Goal: Contribute content: Add original content to the website for others to see

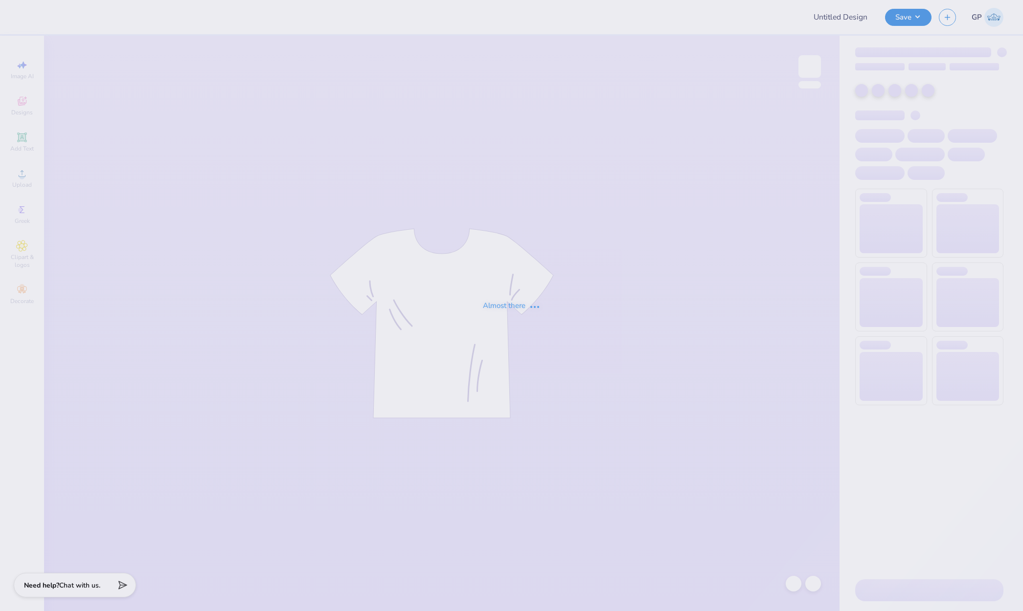
type input "DECA Board Merch"
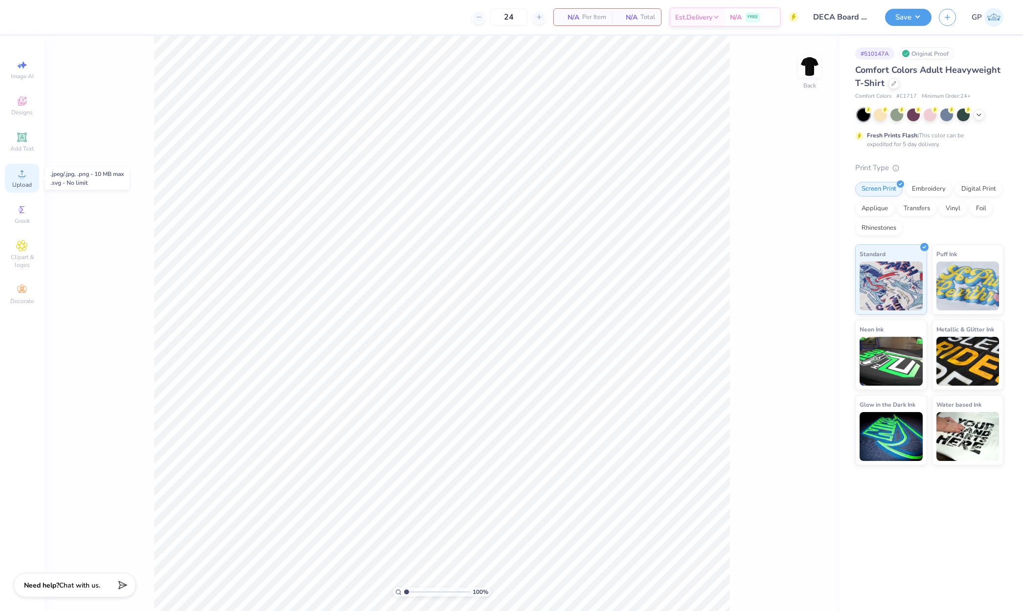
click at [22, 180] on div "Upload" at bounding box center [22, 178] width 34 height 29
click at [18, 175] on icon at bounding box center [22, 174] width 12 height 12
click at [25, 177] on icon at bounding box center [22, 174] width 12 height 12
click at [23, 180] on div "Upload" at bounding box center [22, 178] width 34 height 29
click at [22, 176] on circle at bounding box center [21, 176] width 5 height 5
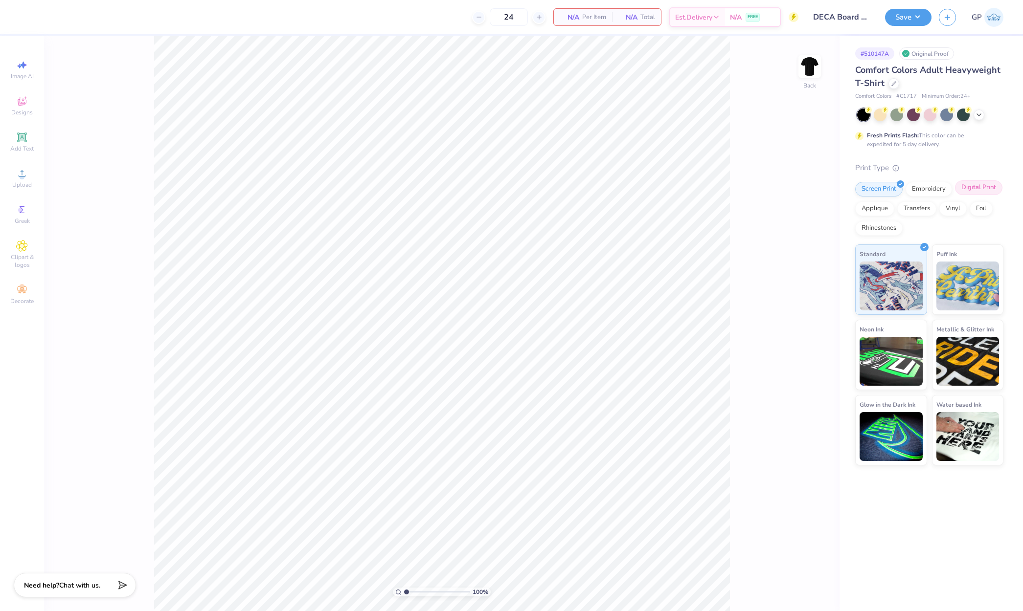
click at [971, 188] on div "Digital Print" at bounding box center [978, 188] width 47 height 15
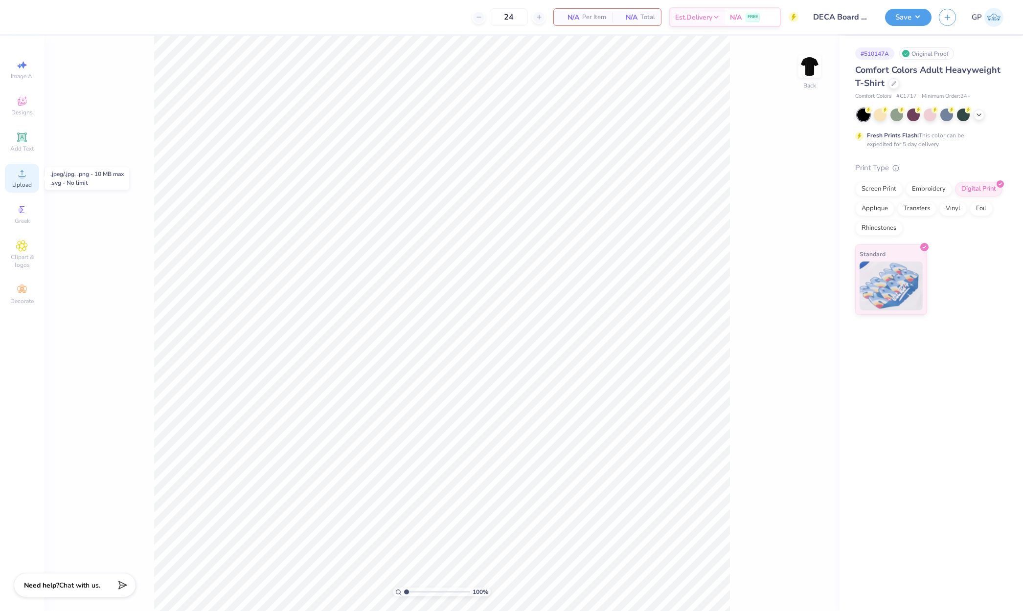
click at [19, 178] on icon at bounding box center [22, 174] width 12 height 12
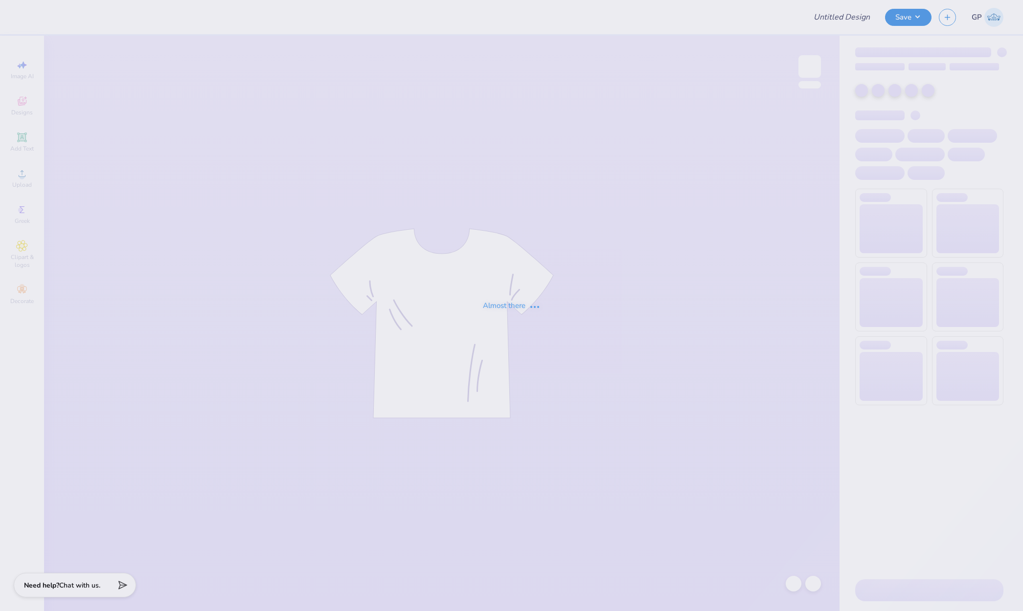
type input "DECA Board Merch"
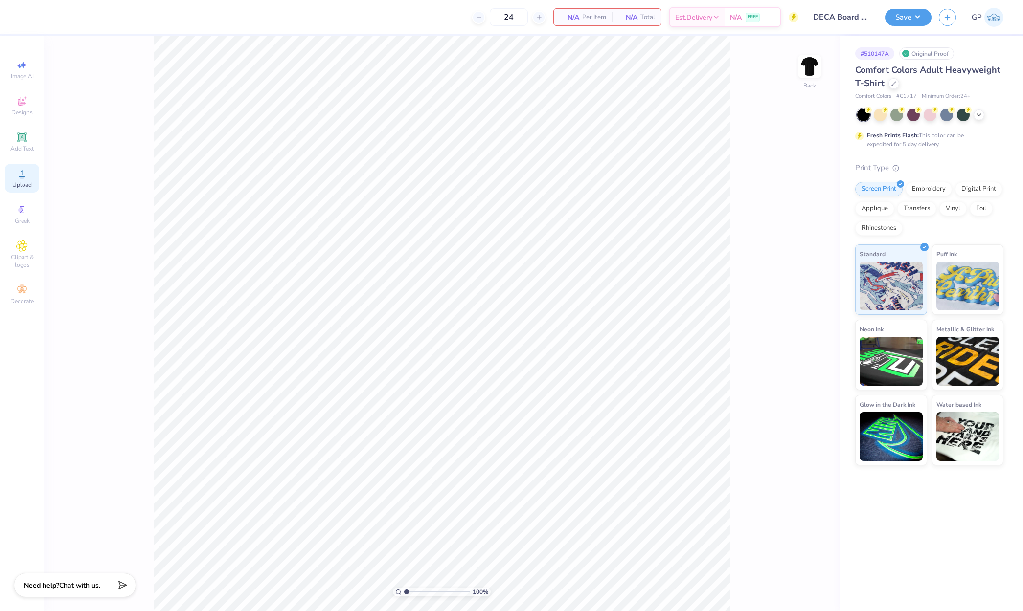
click at [31, 173] on div "Upload" at bounding box center [22, 178] width 34 height 29
click at [283, 18] on div "24 N/A Per Item N/A Total Est. Delivery N/A FREE" at bounding box center [412, 17] width 771 height 34
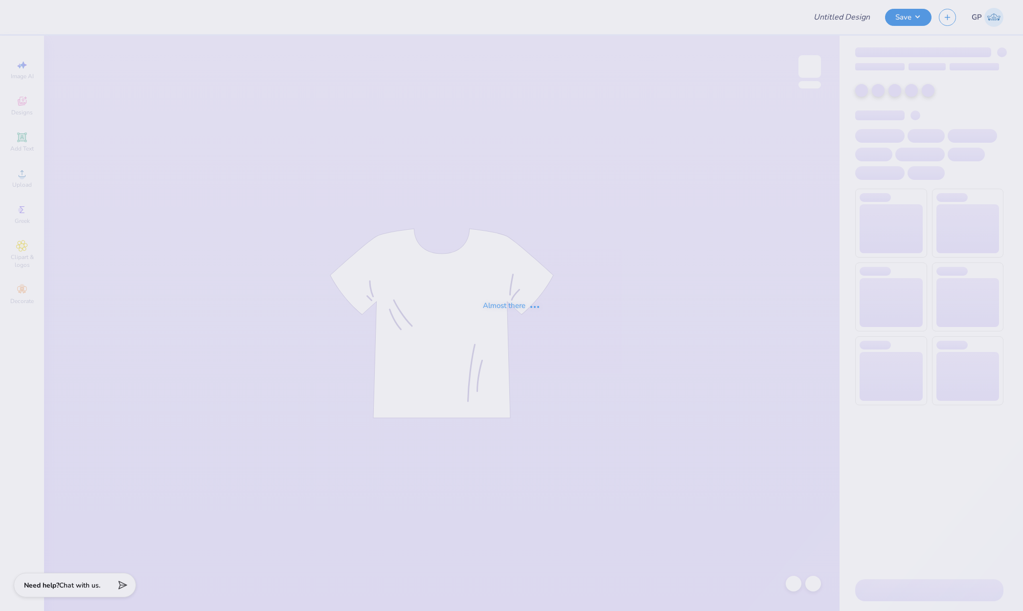
type input "DECA Board Merch"
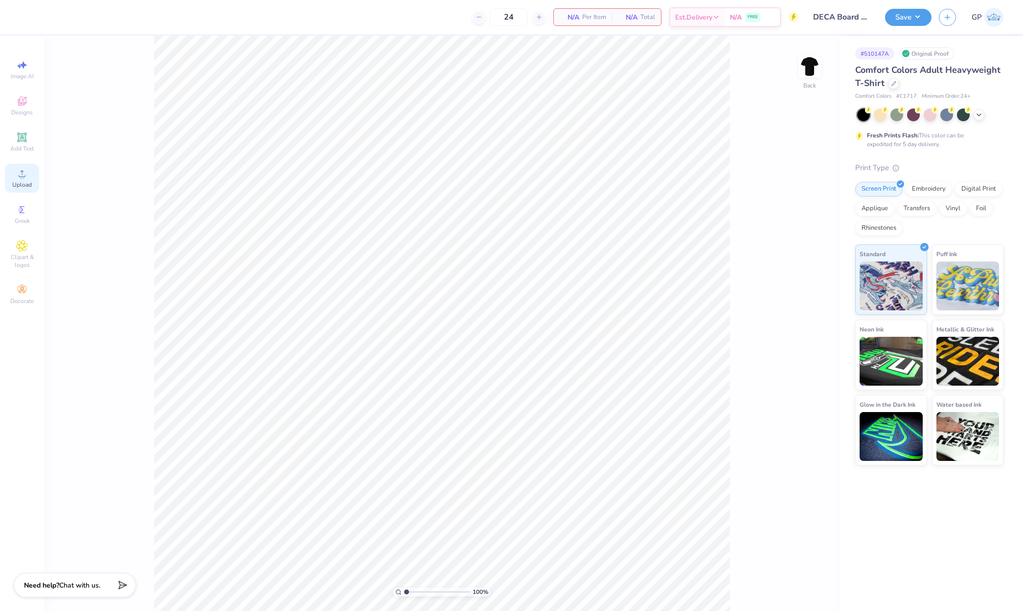
click at [28, 178] on div "Upload" at bounding box center [22, 178] width 34 height 29
click at [966, 184] on div "Digital Print" at bounding box center [978, 188] width 47 height 15
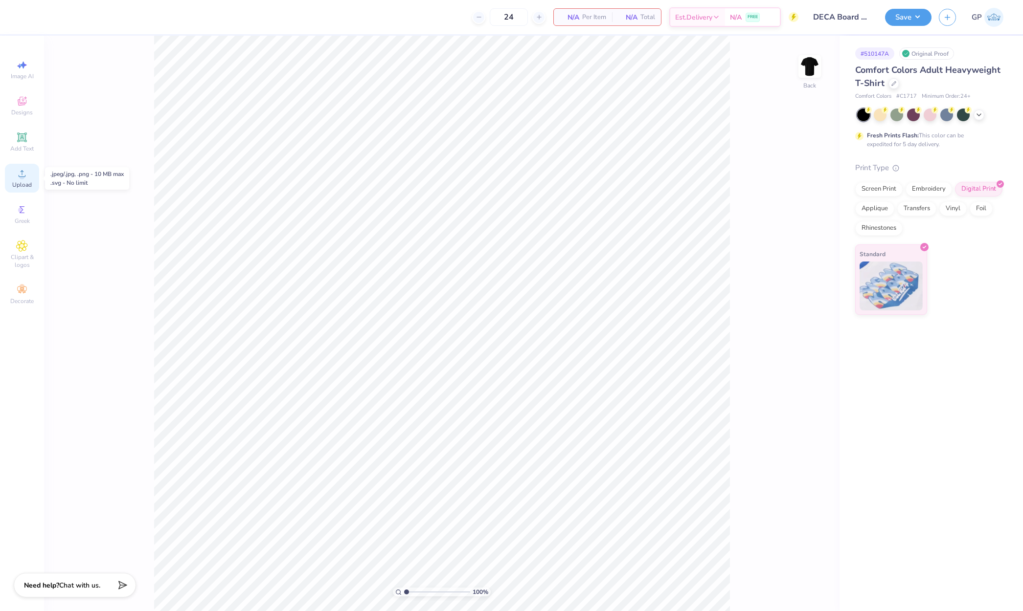
click at [20, 172] on icon at bounding box center [22, 174] width 12 height 12
click at [25, 183] on span "Upload" at bounding box center [22, 185] width 20 height 8
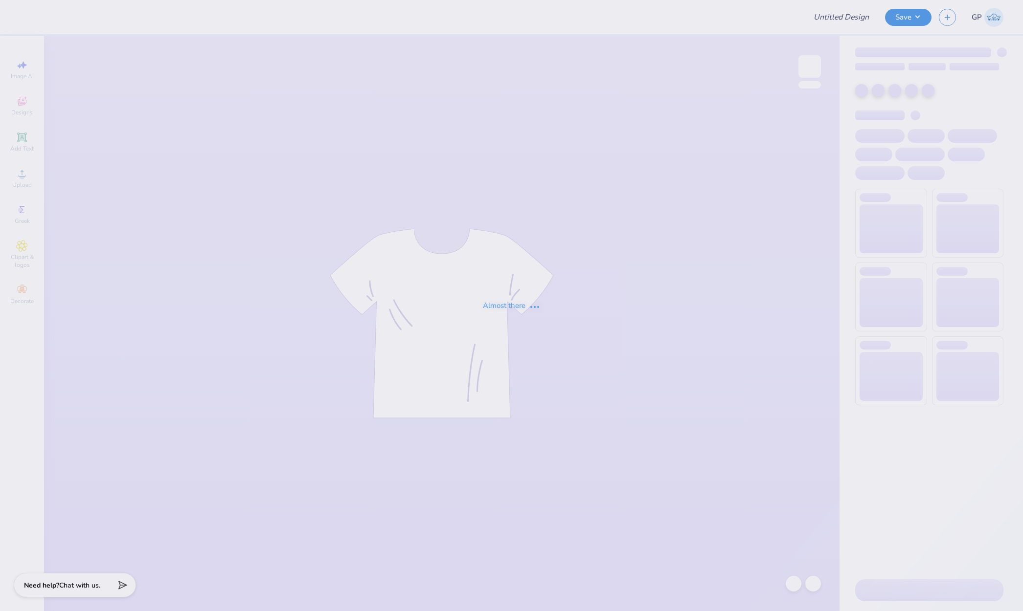
type input "DECA Board Merch"
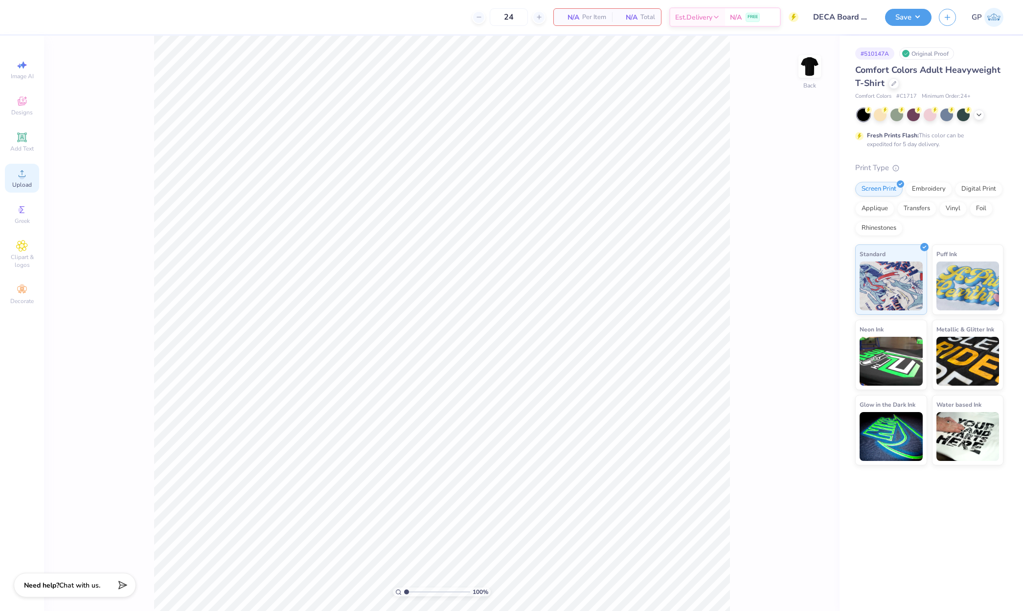
click at [26, 177] on icon at bounding box center [22, 174] width 12 height 12
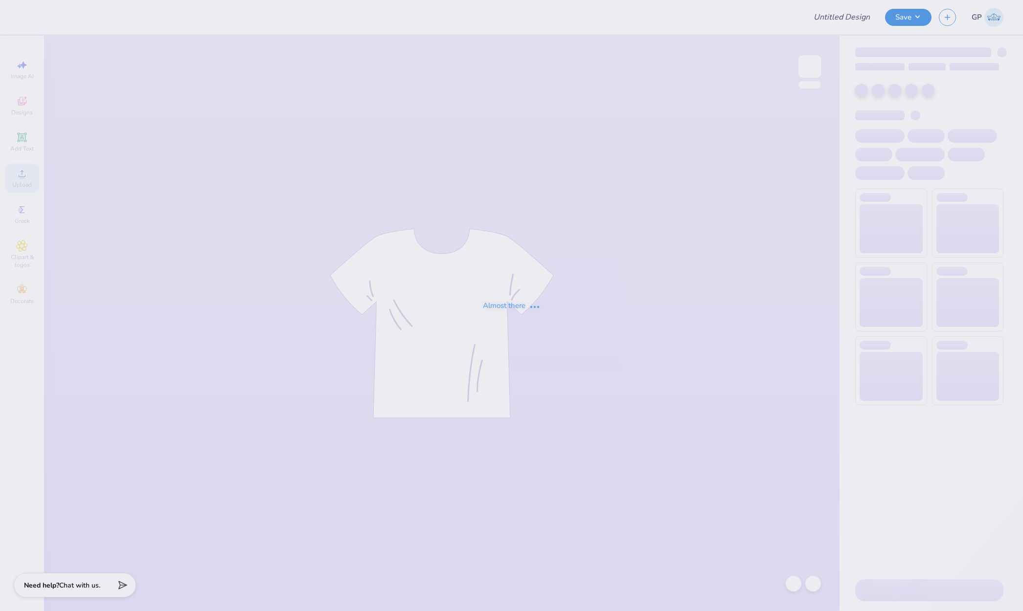
type input "DECA Board Merch"
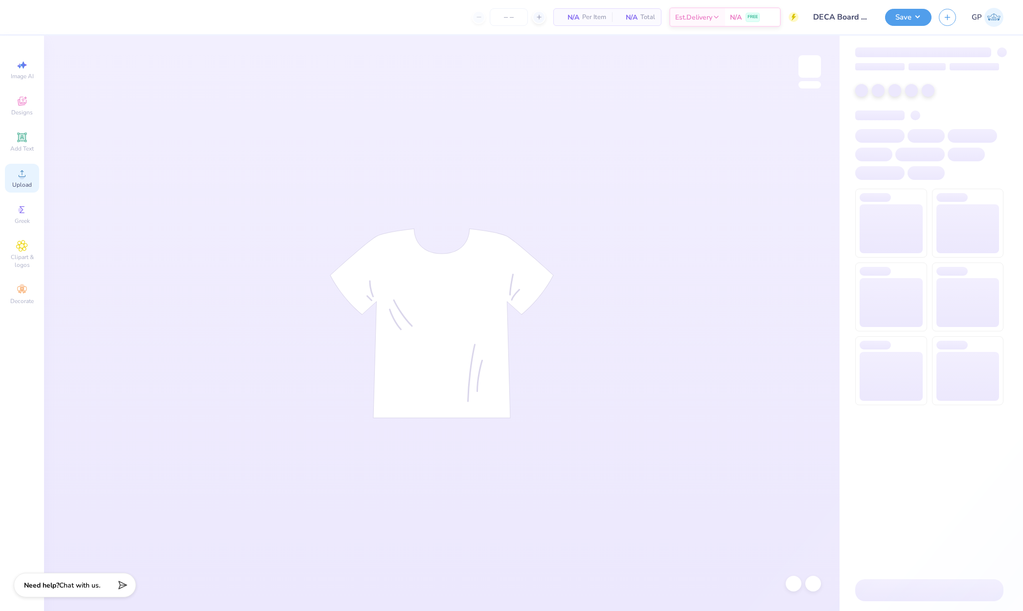
type input "24"
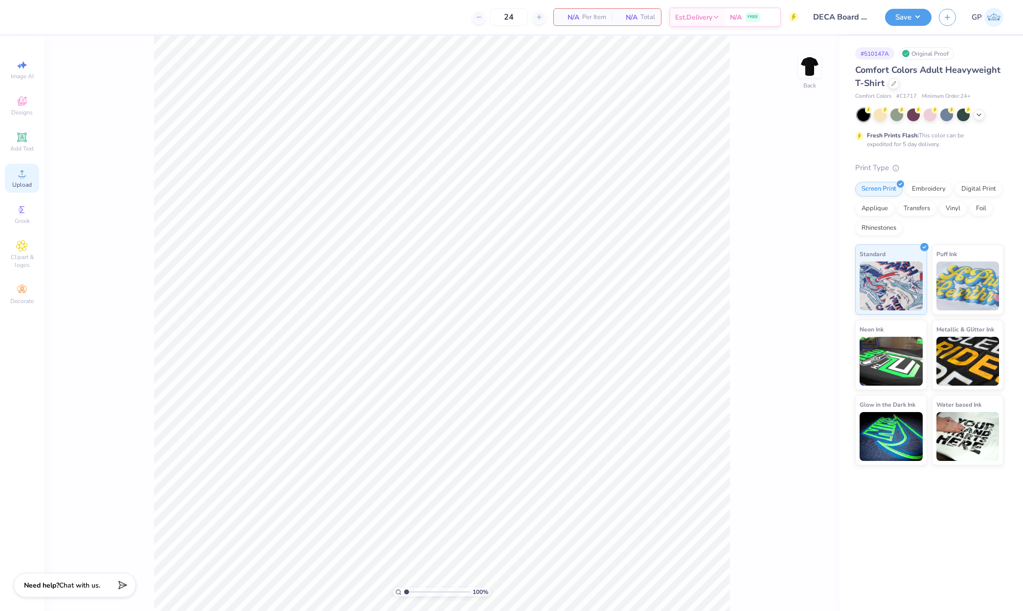
click at [24, 176] on circle at bounding box center [21, 176] width 5 height 5
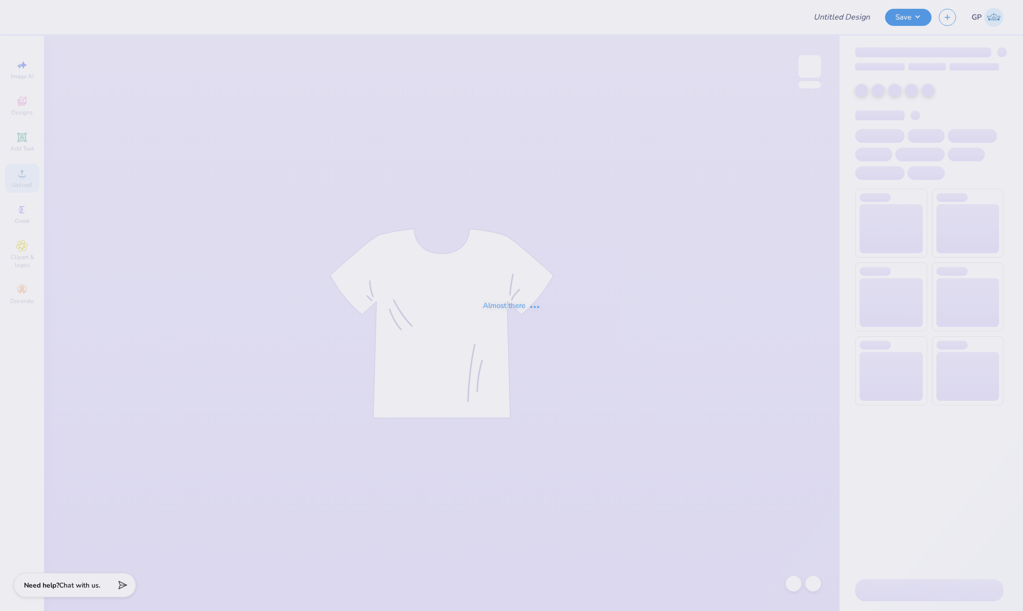
type input "DECA Board Merch"
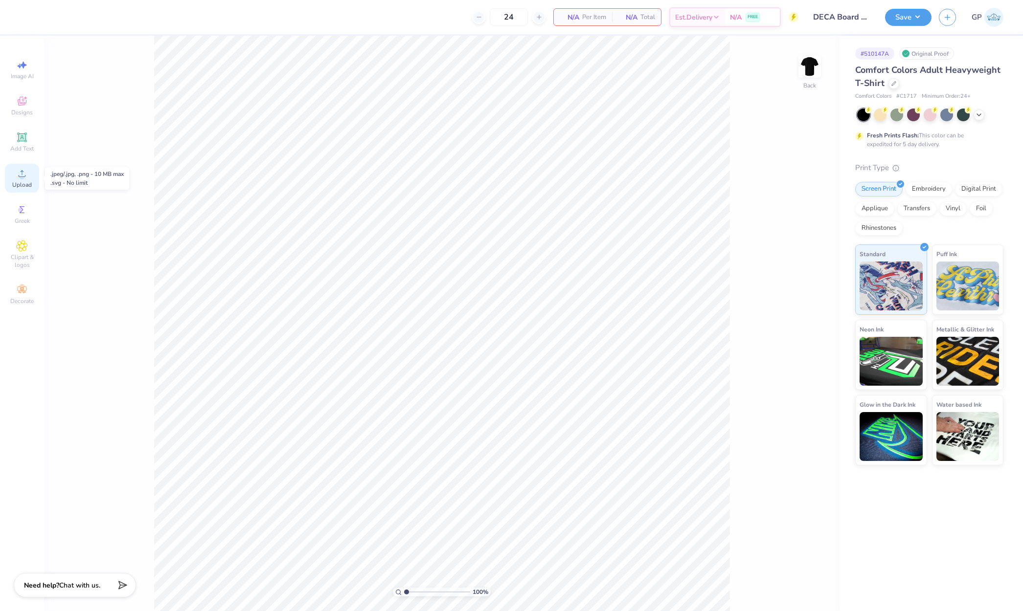
click at [23, 177] on icon at bounding box center [22, 173] width 7 height 7
click at [22, 181] on span "Upload" at bounding box center [22, 185] width 20 height 8
click at [28, 170] on div "Upload" at bounding box center [22, 178] width 34 height 29
click at [22, 174] on icon at bounding box center [22, 173] width 7 height 7
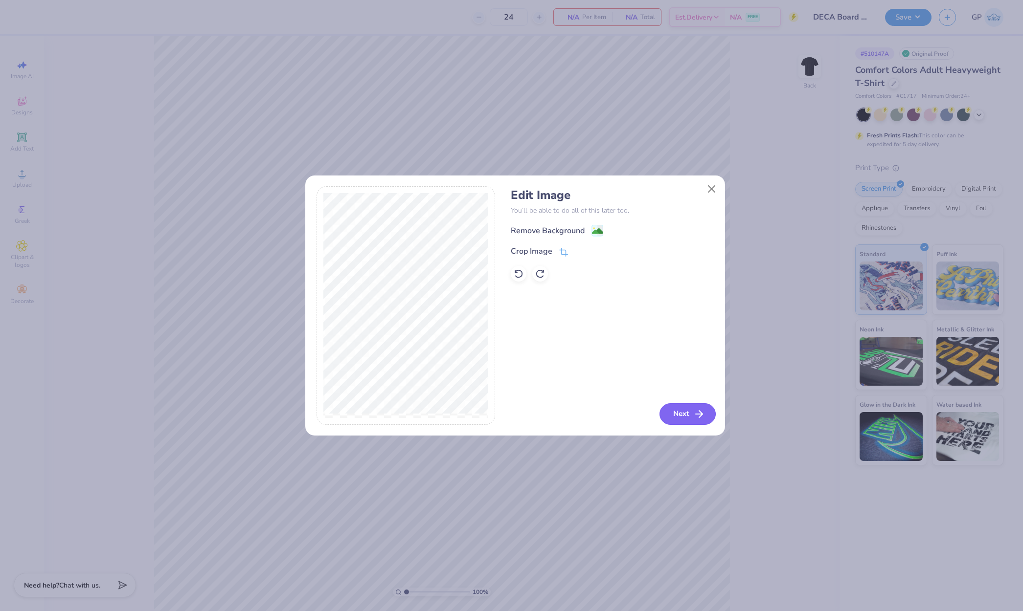
click at [692, 415] on button "Next" at bounding box center [687, 415] width 56 height 22
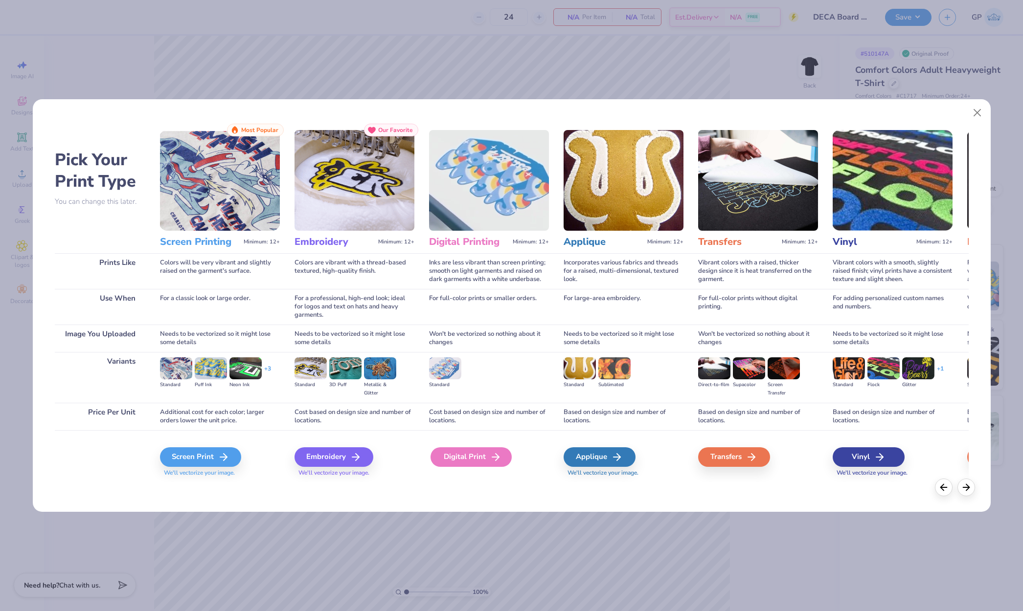
click at [482, 457] on div "Digital Print" at bounding box center [470, 458] width 81 height 20
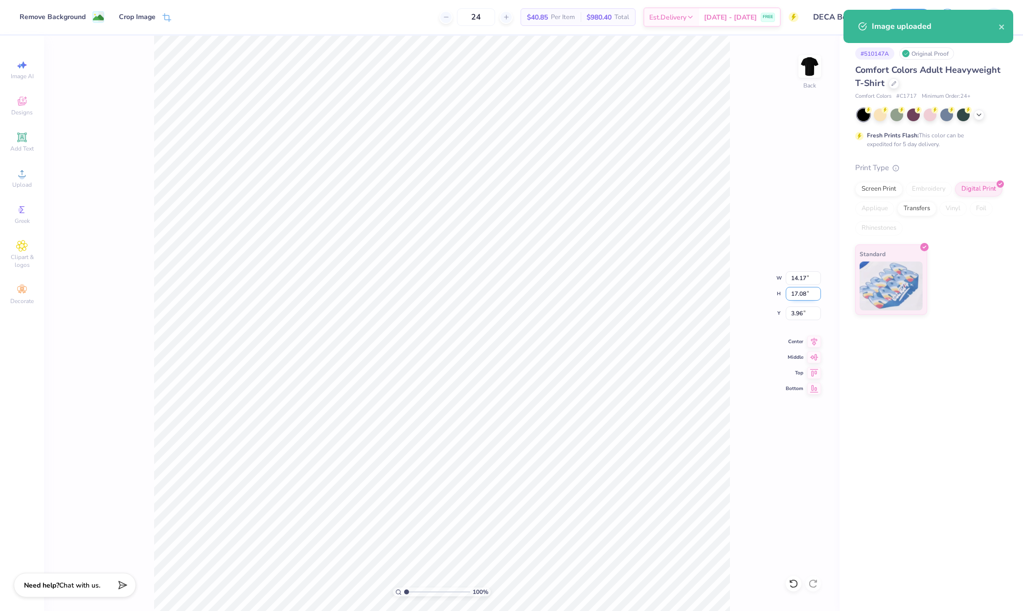
click at [805, 294] on input "17.08" at bounding box center [803, 294] width 35 height 14
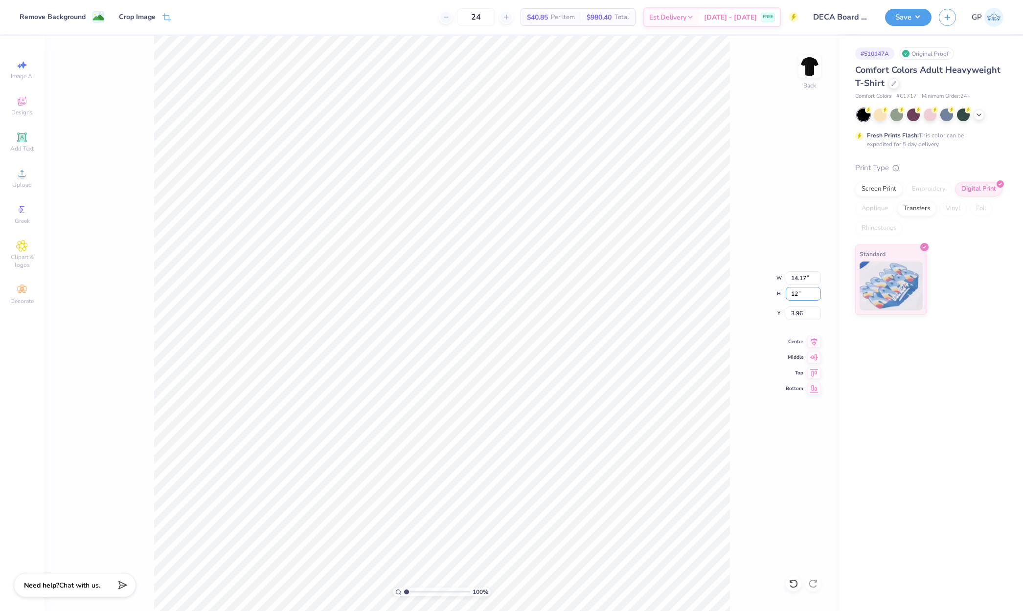
type input "12"
type input "9.96"
type input "12.00"
click at [796, 314] on input "6.50" at bounding box center [803, 314] width 35 height 14
type input "3.00"
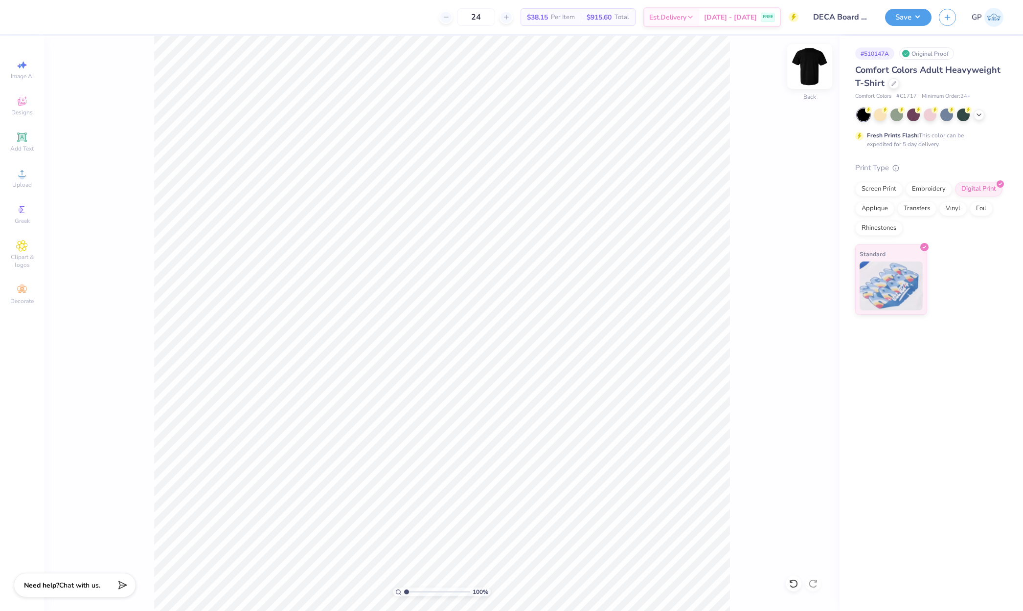
click at [812, 64] on img at bounding box center [809, 66] width 39 height 39
click at [24, 172] on icon at bounding box center [22, 174] width 12 height 12
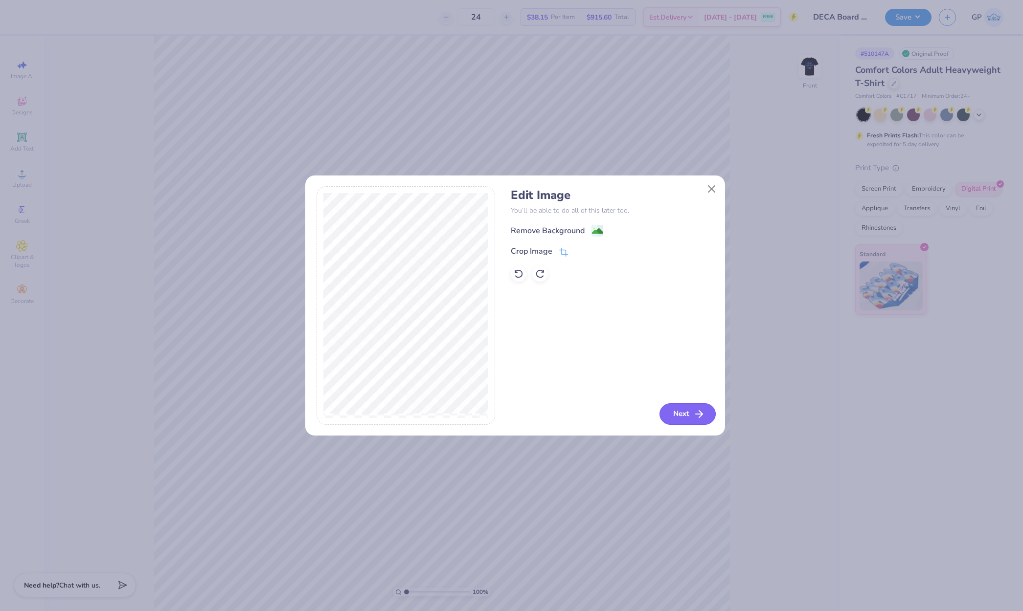
click at [682, 417] on button "Next" at bounding box center [687, 415] width 56 height 22
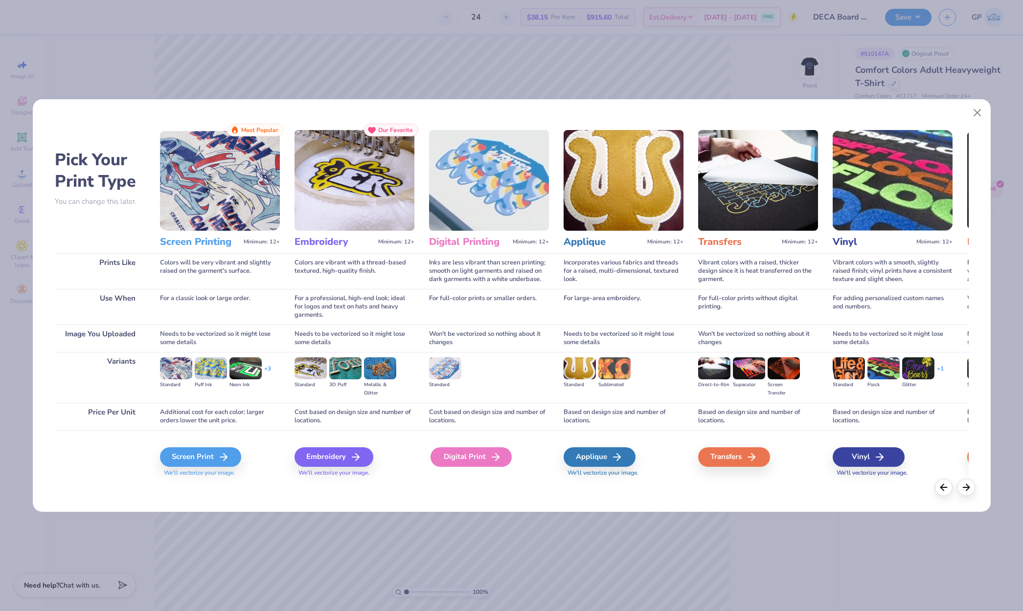
click at [471, 457] on div "Digital Print" at bounding box center [470, 458] width 81 height 20
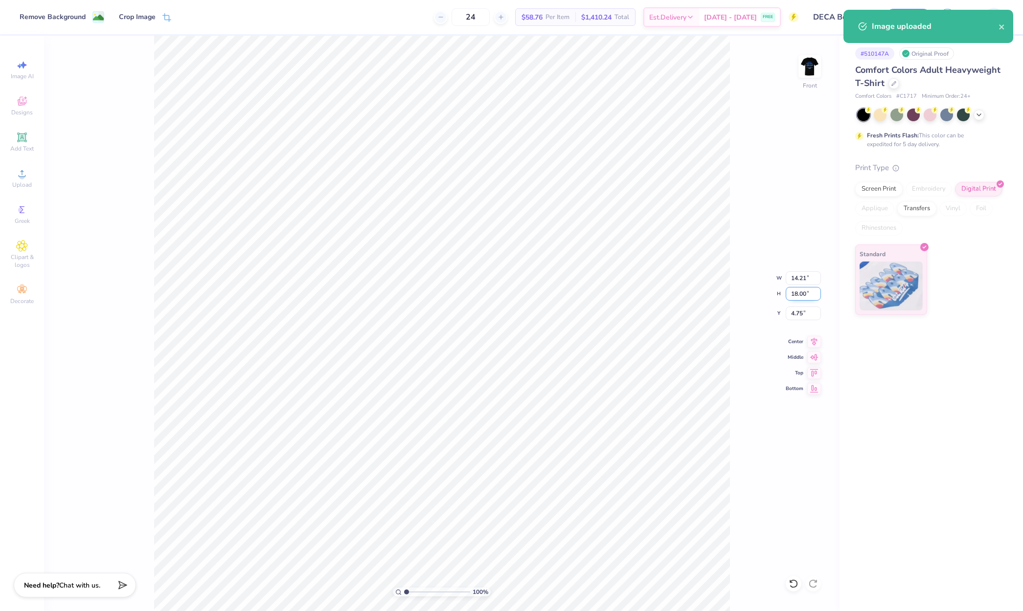
click at [794, 296] on input "18.00" at bounding box center [803, 294] width 35 height 14
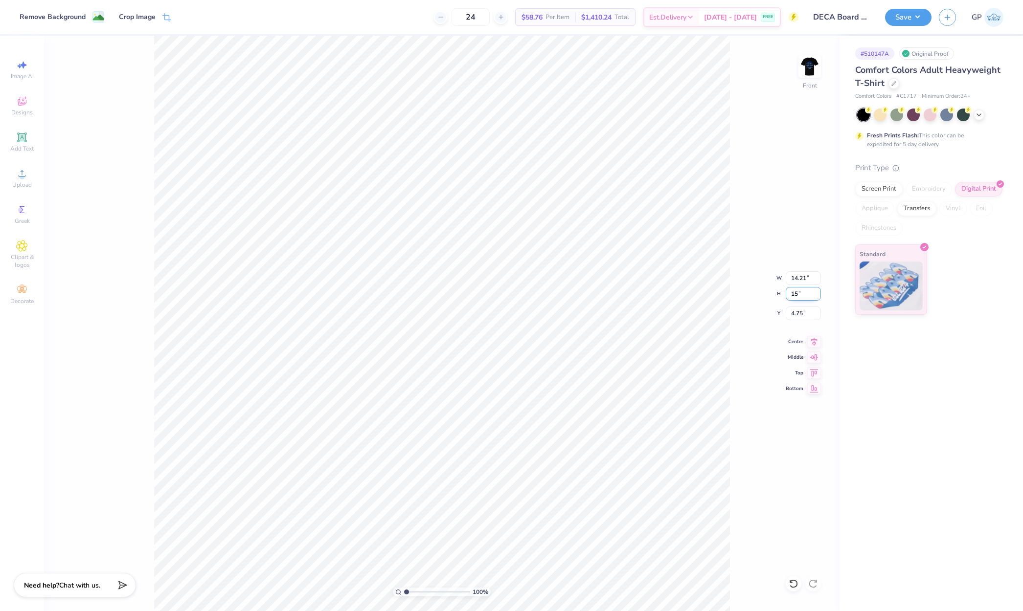
type input "15"
type input "11.85"
type input "15.00"
click at [799, 313] on input "6.25" at bounding box center [803, 314] width 35 height 14
type input "3.00"
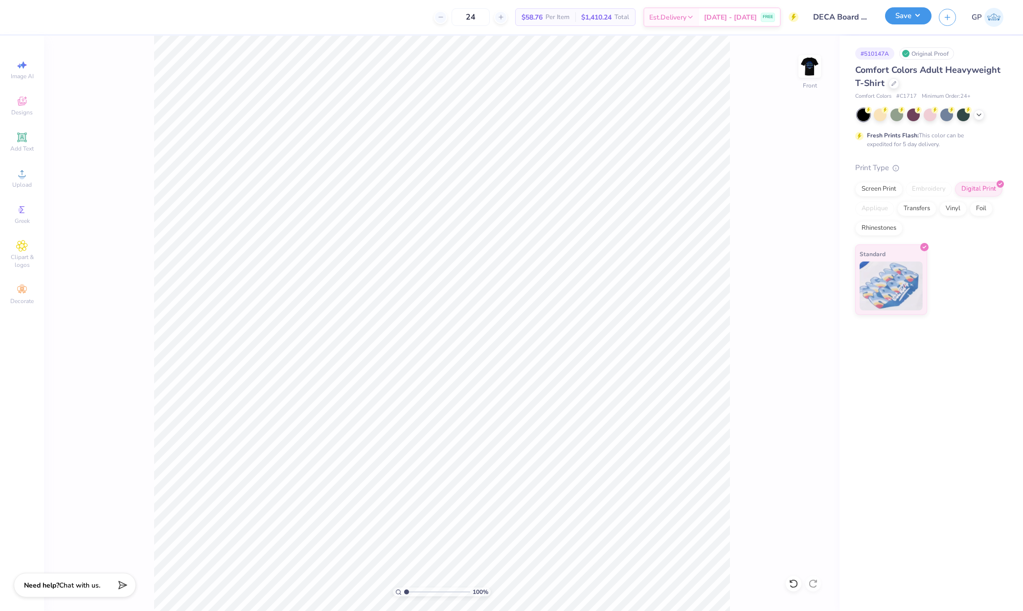
click at [899, 20] on button "Save" at bounding box center [908, 15] width 46 height 17
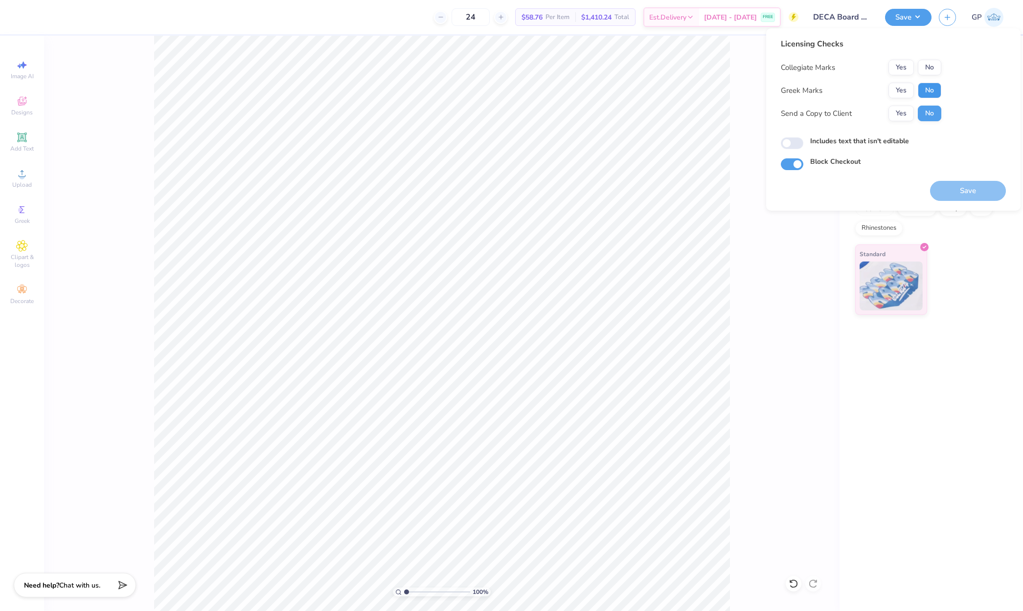
click at [937, 91] on button "No" at bounding box center [929, 91] width 23 height 16
click at [934, 69] on button "No" at bounding box center [929, 68] width 23 height 16
click at [793, 143] on input "Includes text that isn't editable" at bounding box center [792, 143] width 23 height 12
checkbox input "true"
click at [952, 194] on button "Save" at bounding box center [968, 191] width 76 height 20
